Goal: Information Seeking & Learning: Find specific fact

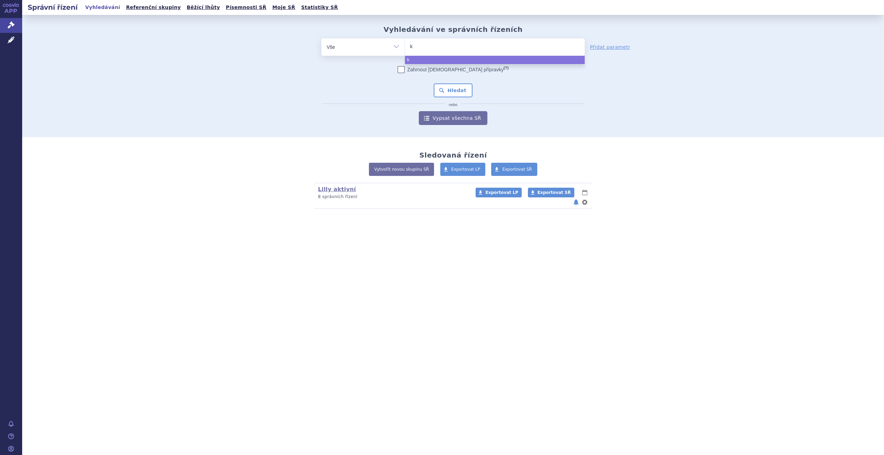
type input "ki"
type input "kis"
type input "kisq"
type input "kisqa"
type input "[MEDICAL_DATA]"
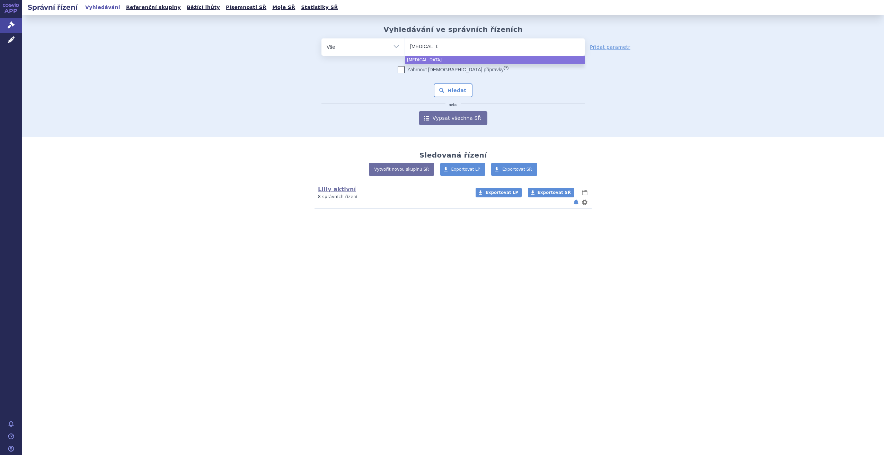
select select "[MEDICAL_DATA]"
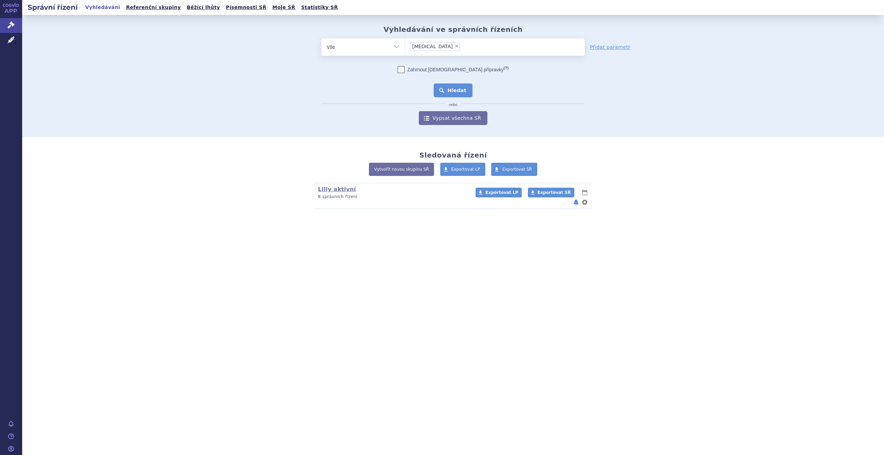
click at [457, 90] on button "Hledat" at bounding box center [453, 90] width 39 height 14
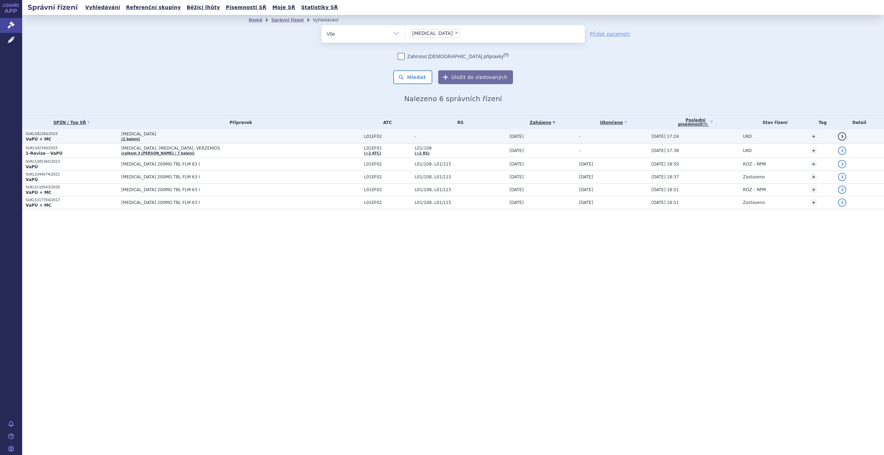
click at [140, 133] on span "[MEDICAL_DATA]" at bounding box center [207, 134] width 173 height 5
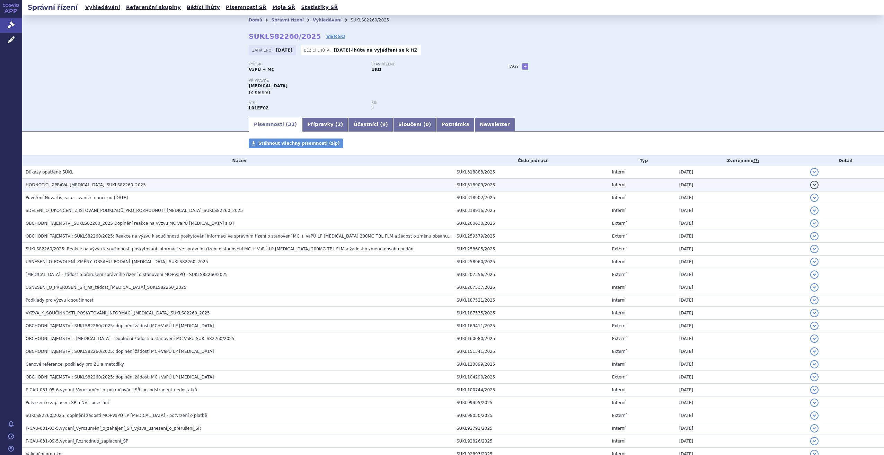
click at [62, 186] on span "HODNOTÍCÍ_ZPRÁVA_[MEDICAL_DATA]_SUKLS82260_2025" at bounding box center [86, 184] width 120 height 5
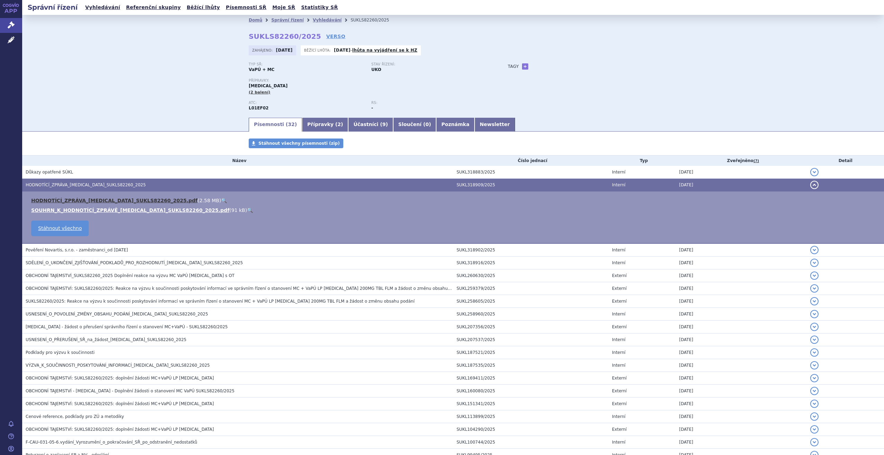
click at [74, 200] on link "HODNOTÍCÍ_ZPRÁVA_[MEDICAL_DATA]_SUKLS82260_2025.pdf" at bounding box center [114, 201] width 166 height 6
